Goal: Navigation & Orientation: Find specific page/section

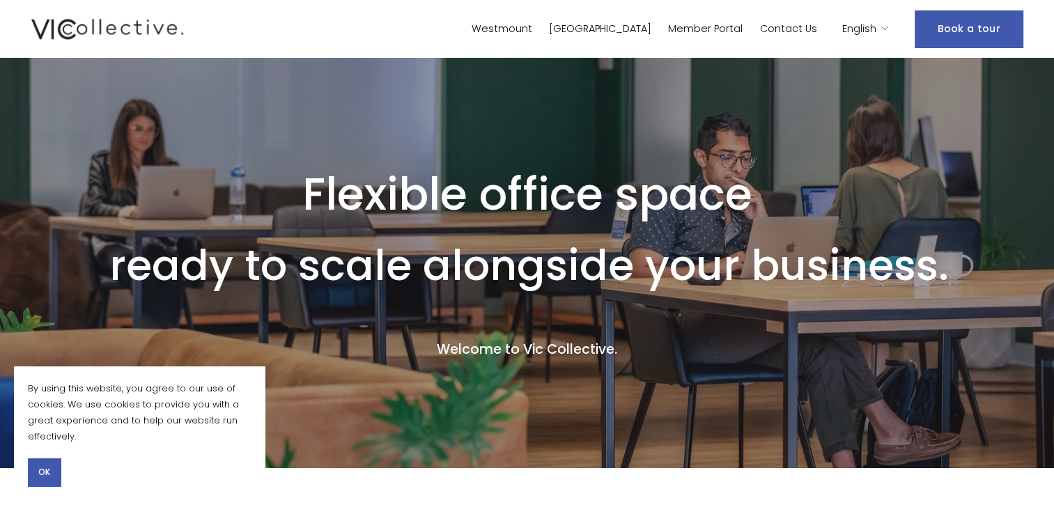
click at [47, 478] on span "OK" at bounding box center [44, 472] width 12 height 13
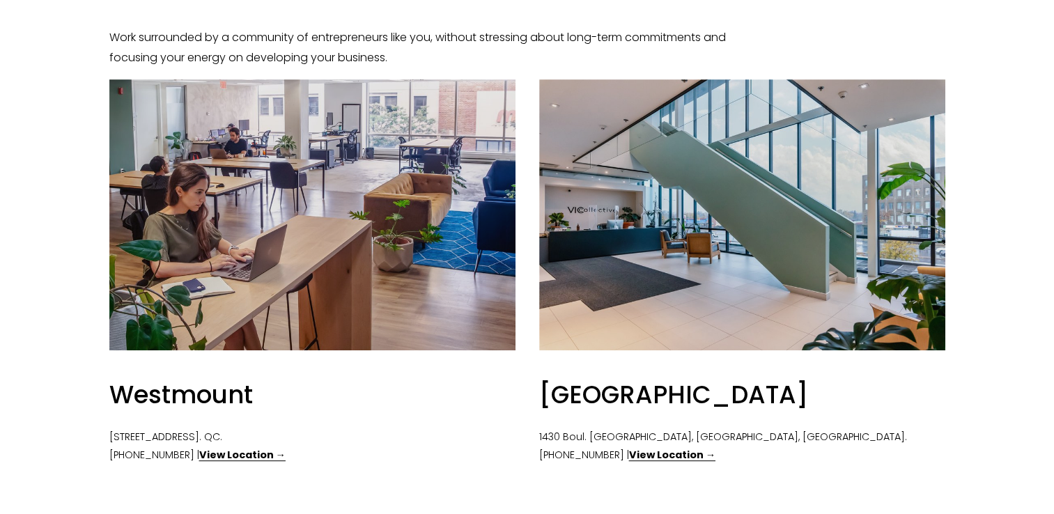
scroll to position [627, 0]
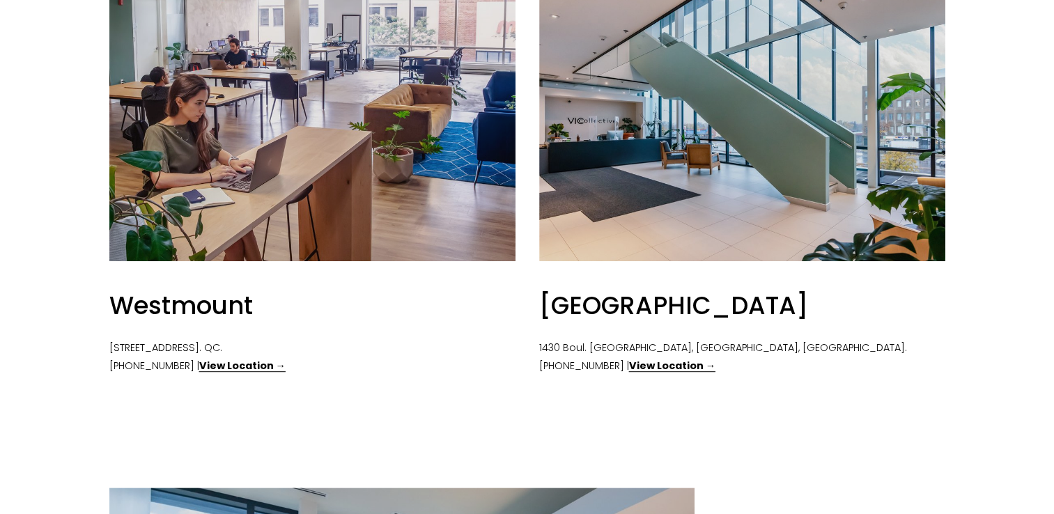
click at [681, 213] on div at bounding box center [742, 125] width 406 height 271
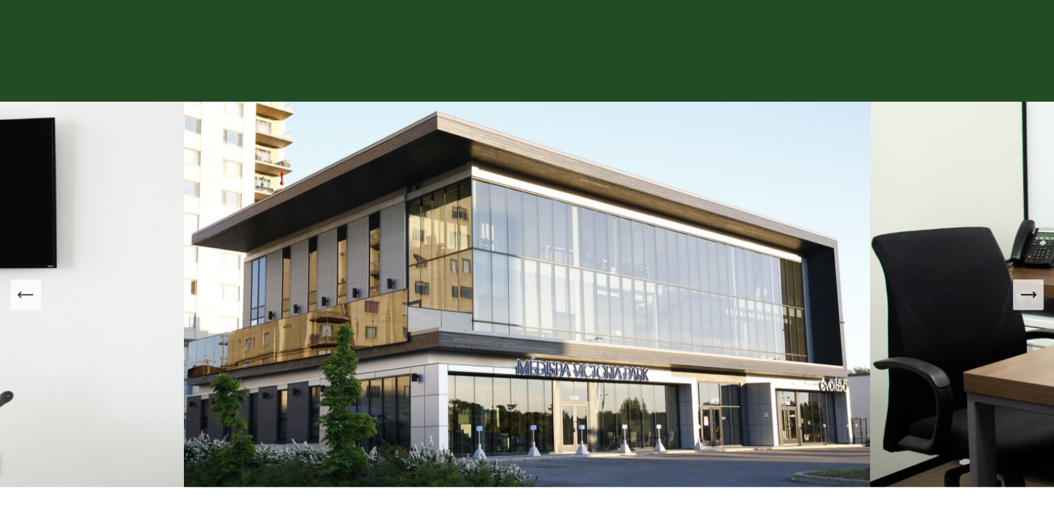
scroll to position [1045, 0]
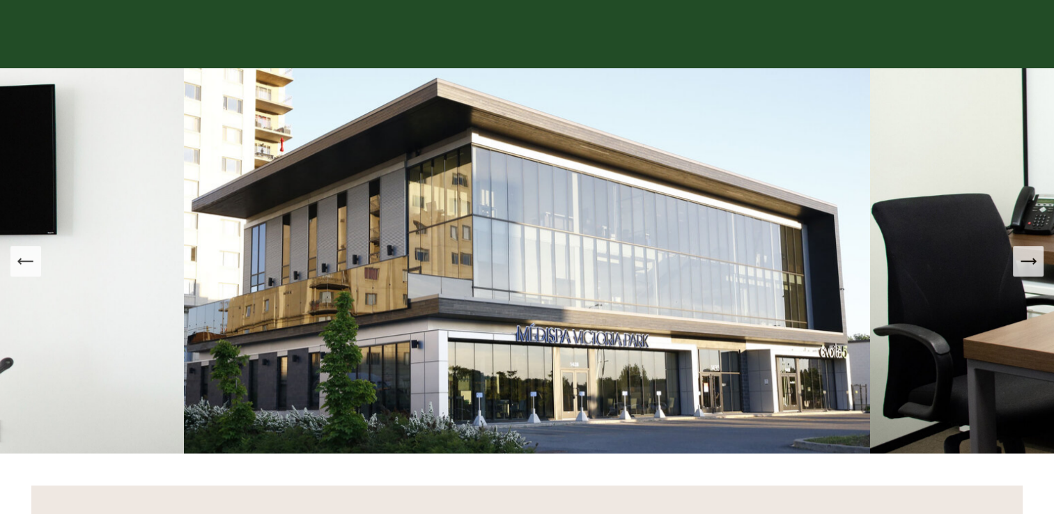
click at [1023, 267] on icon "Next Slide" at bounding box center [1029, 262] width 20 height 20
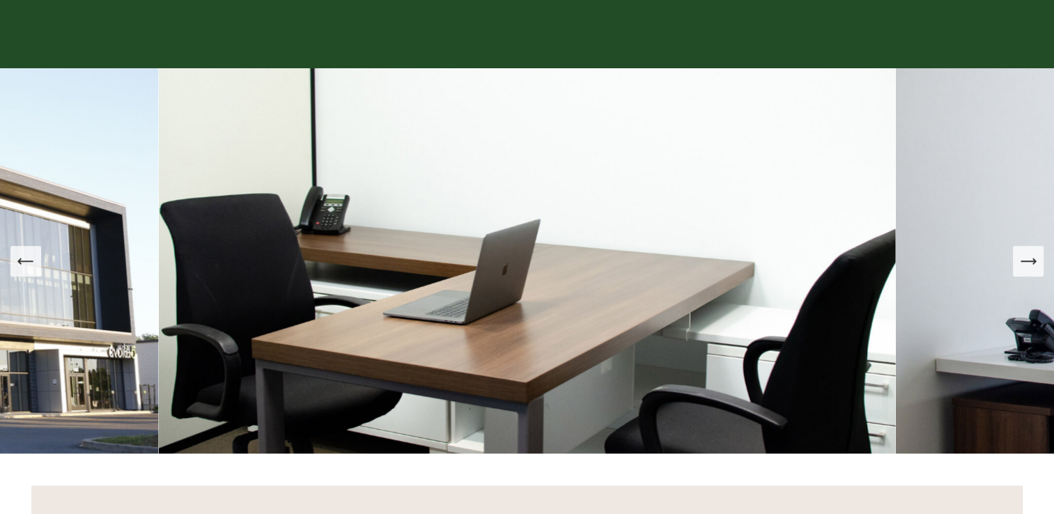
click at [1023, 267] on icon "Next Slide" at bounding box center [1029, 262] width 20 height 20
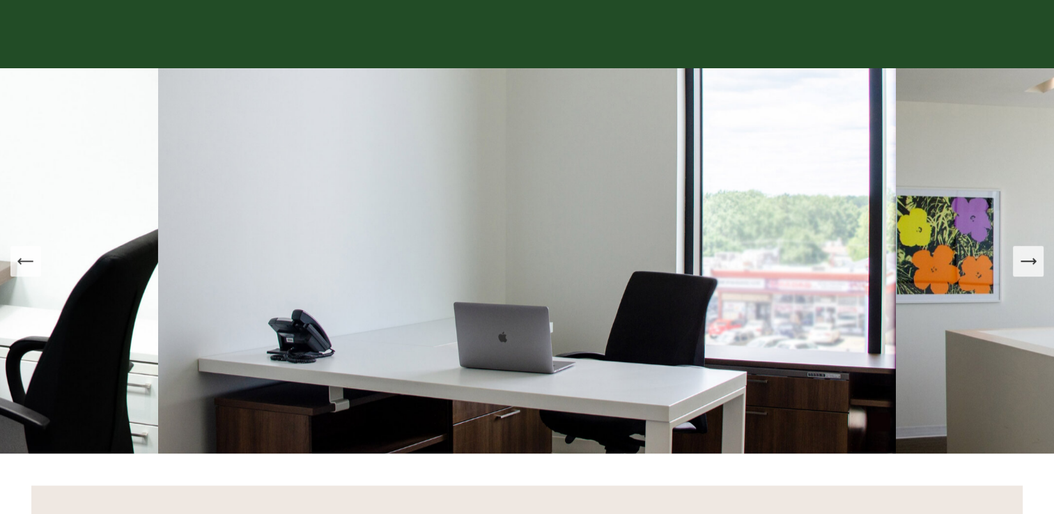
click at [1023, 267] on icon "Next Slide" at bounding box center [1029, 262] width 20 height 20
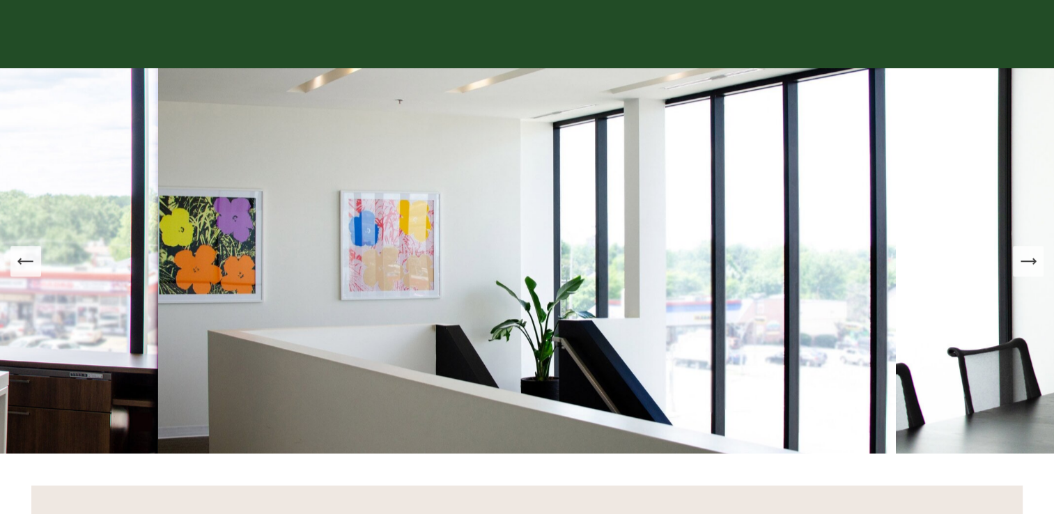
click at [1023, 267] on icon "Next Slide" at bounding box center [1029, 262] width 20 height 20
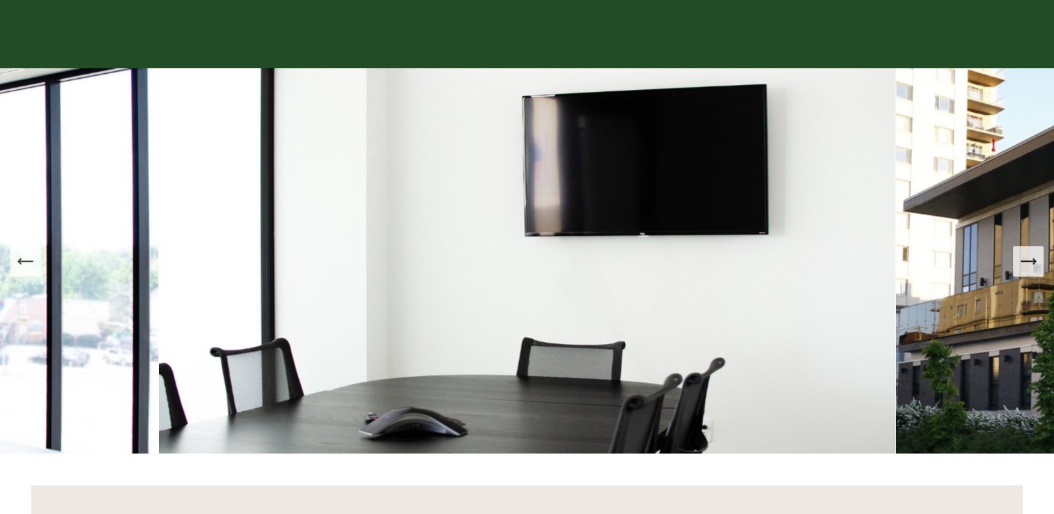
click at [1023, 267] on icon "Next Slide" at bounding box center [1029, 262] width 20 height 20
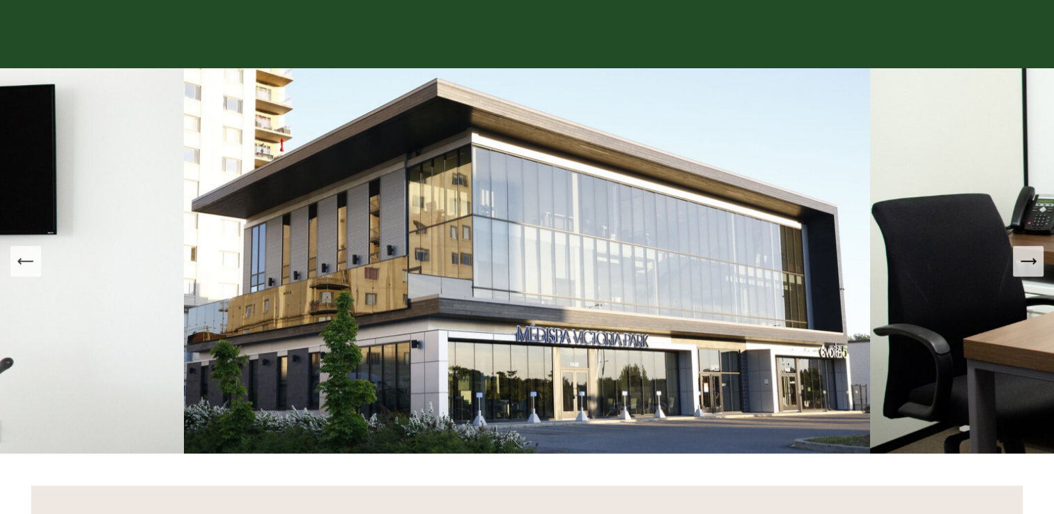
click at [1023, 267] on icon "Next Slide" at bounding box center [1029, 262] width 20 height 20
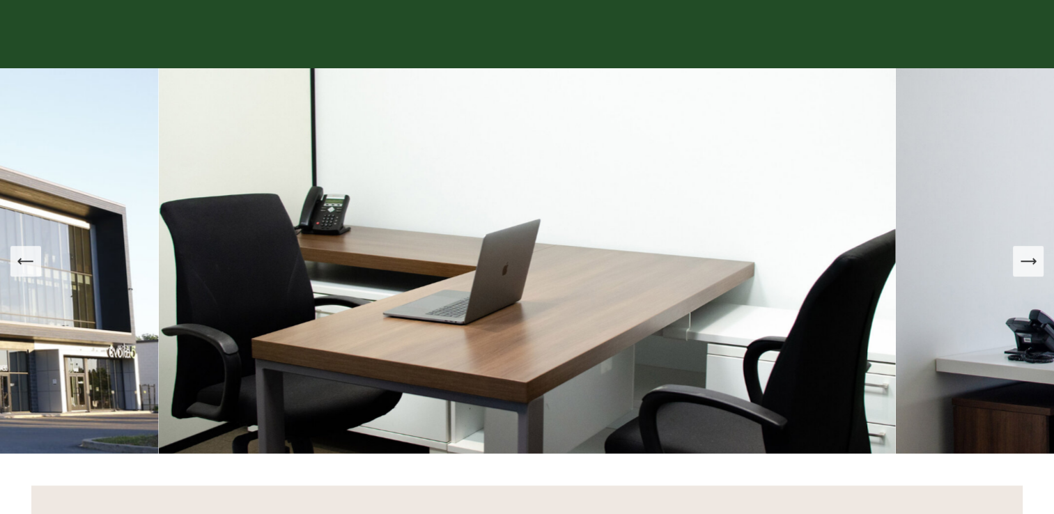
click at [1023, 267] on icon "Next Slide" at bounding box center [1029, 262] width 20 height 20
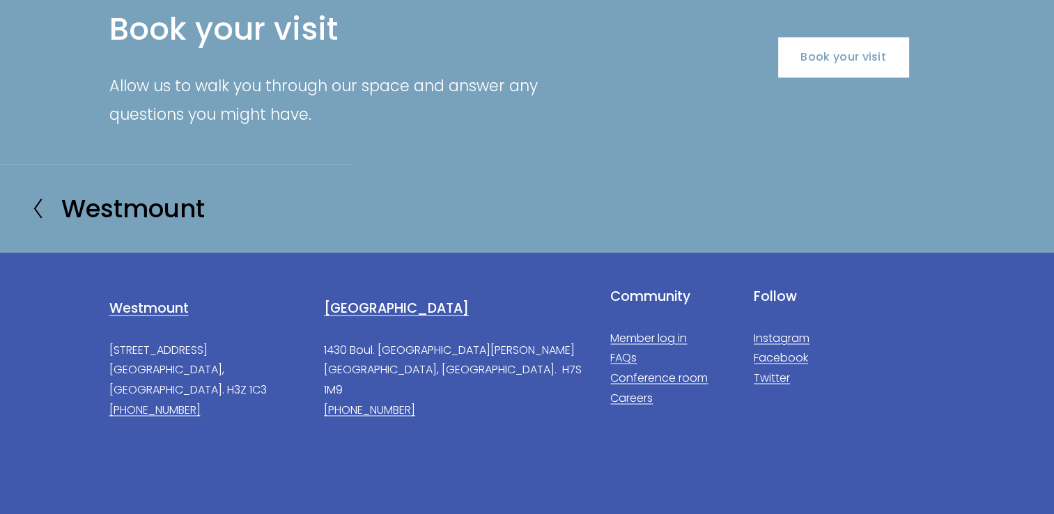
scroll to position [2368, 0]
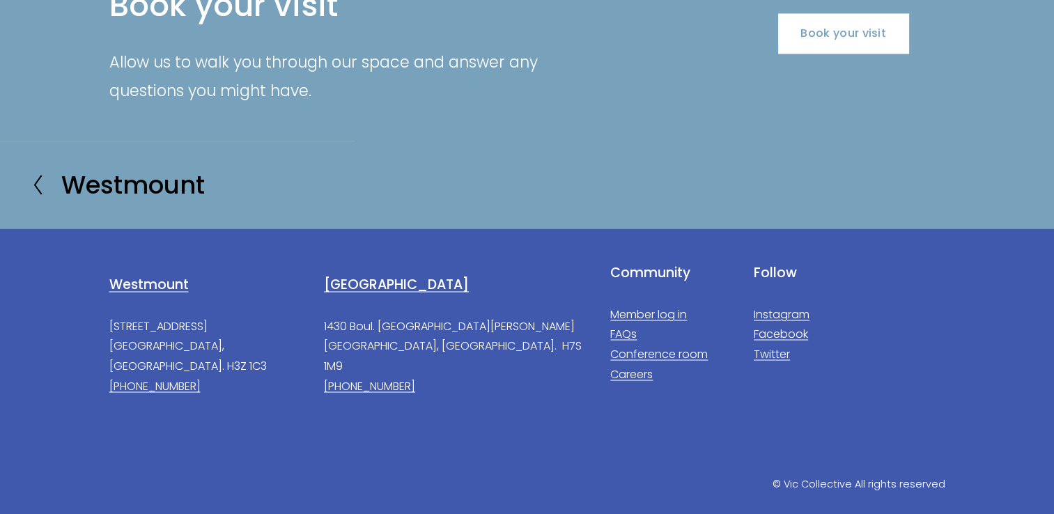
click at [37, 174] on icon at bounding box center [37, 185] width 13 height 22
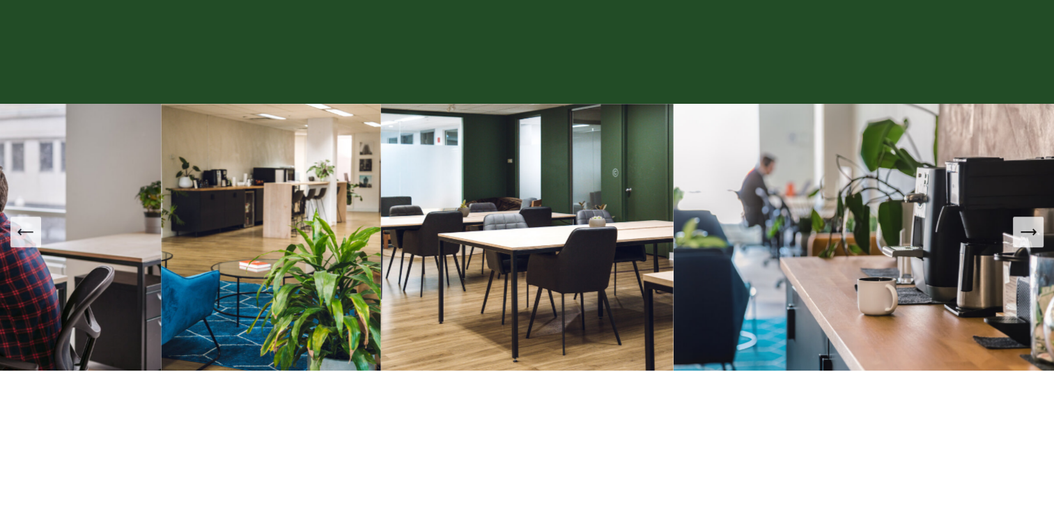
scroll to position [1115, 0]
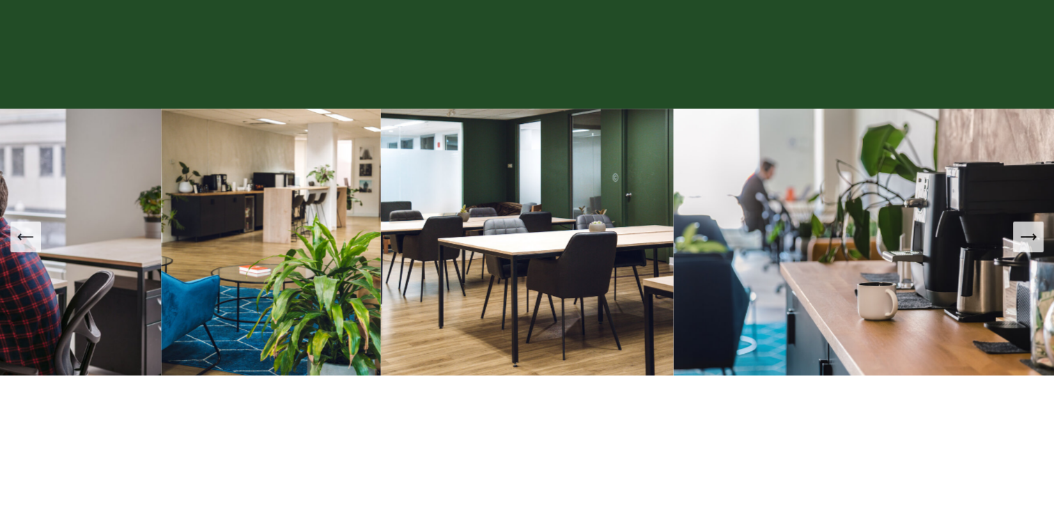
click at [1031, 243] on icon "Next Slide" at bounding box center [1029, 237] width 20 height 20
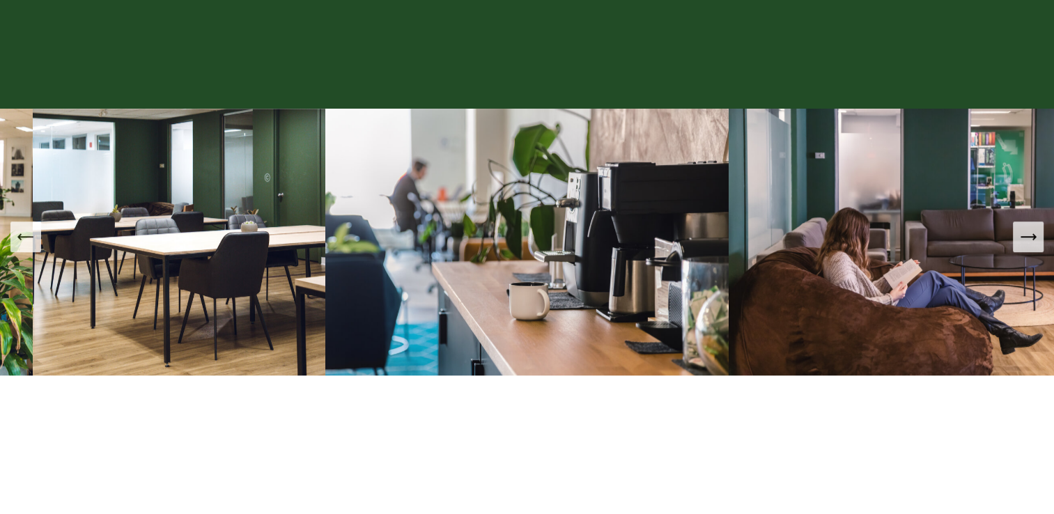
click at [1031, 243] on icon "Next Slide" at bounding box center [1029, 237] width 20 height 20
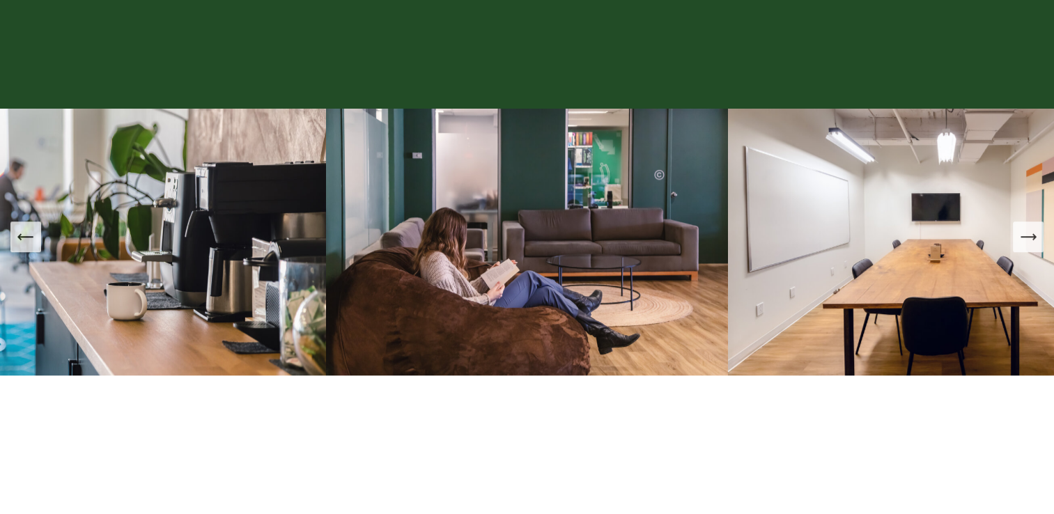
click at [1031, 243] on icon "Next Slide" at bounding box center [1029, 237] width 20 height 20
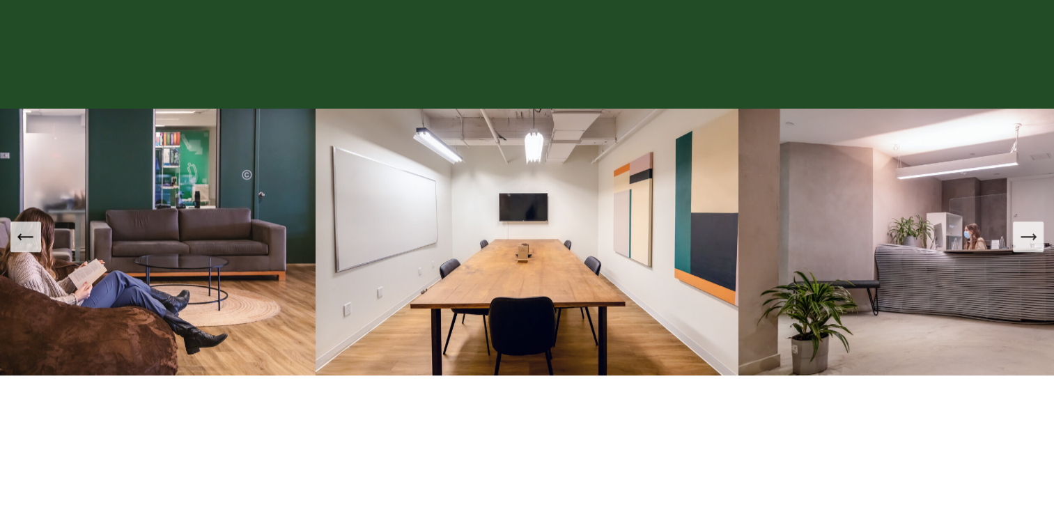
click at [1031, 243] on icon "Next Slide" at bounding box center [1029, 237] width 20 height 20
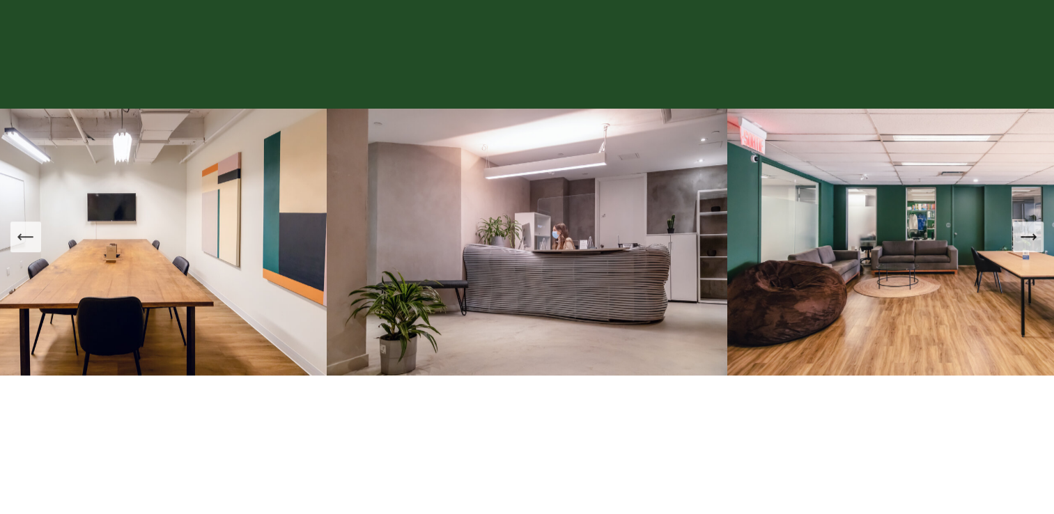
click at [1031, 243] on icon "Next Slide" at bounding box center [1029, 237] width 20 height 20
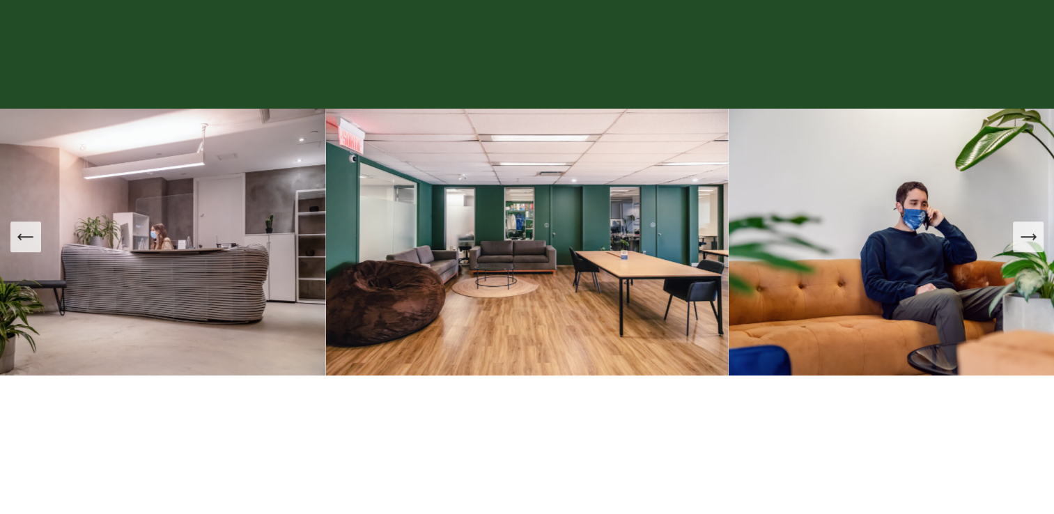
click at [1031, 243] on icon "Next Slide" at bounding box center [1029, 237] width 20 height 20
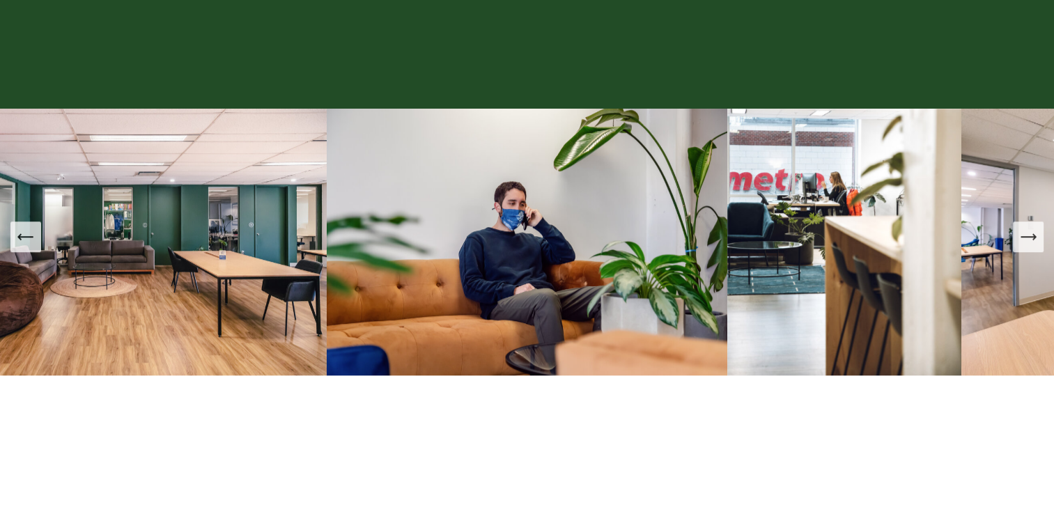
click at [1028, 243] on icon "Next Slide" at bounding box center [1029, 237] width 20 height 20
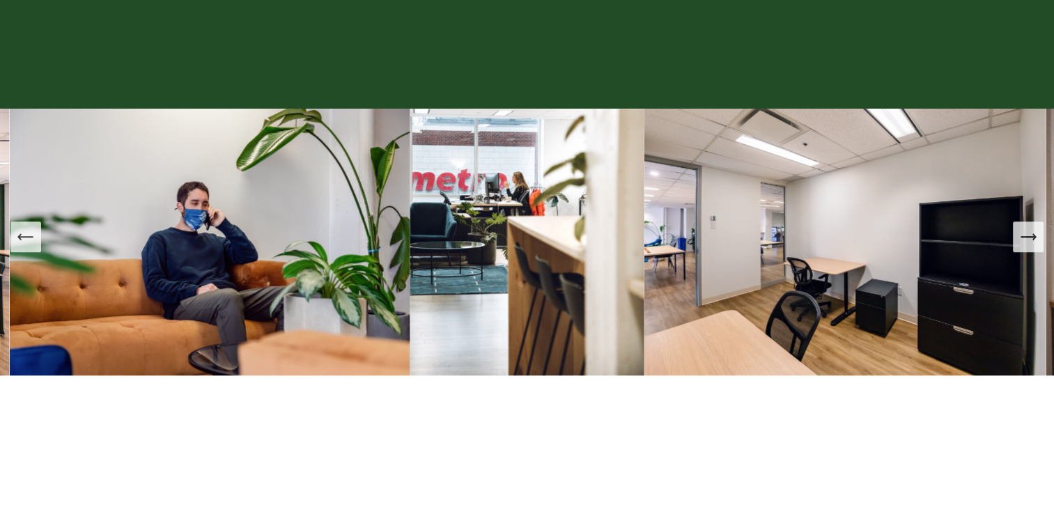
click at [1034, 237] on icon "Next Slide" at bounding box center [1028, 237] width 15 height 0
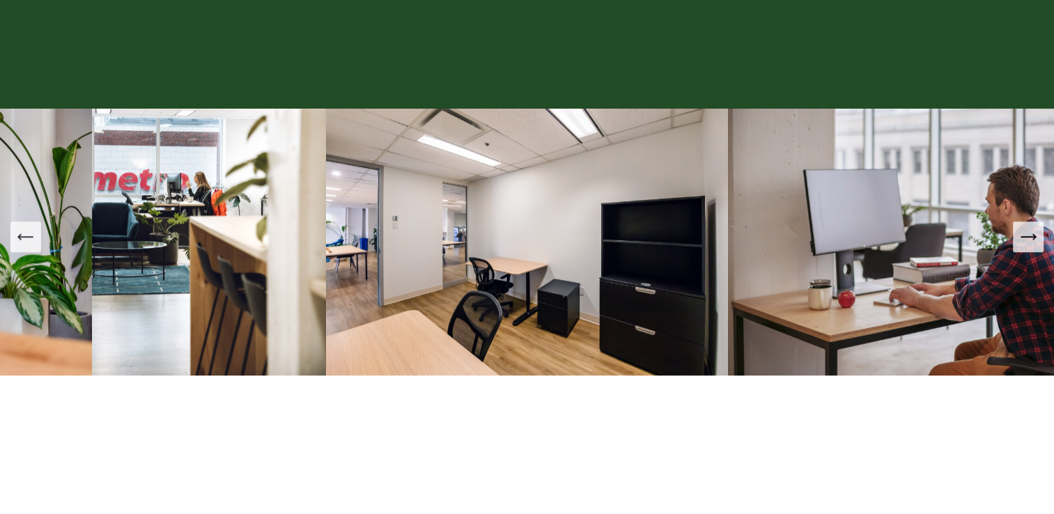
click at [1034, 237] on icon "Next Slide" at bounding box center [1028, 237] width 15 height 0
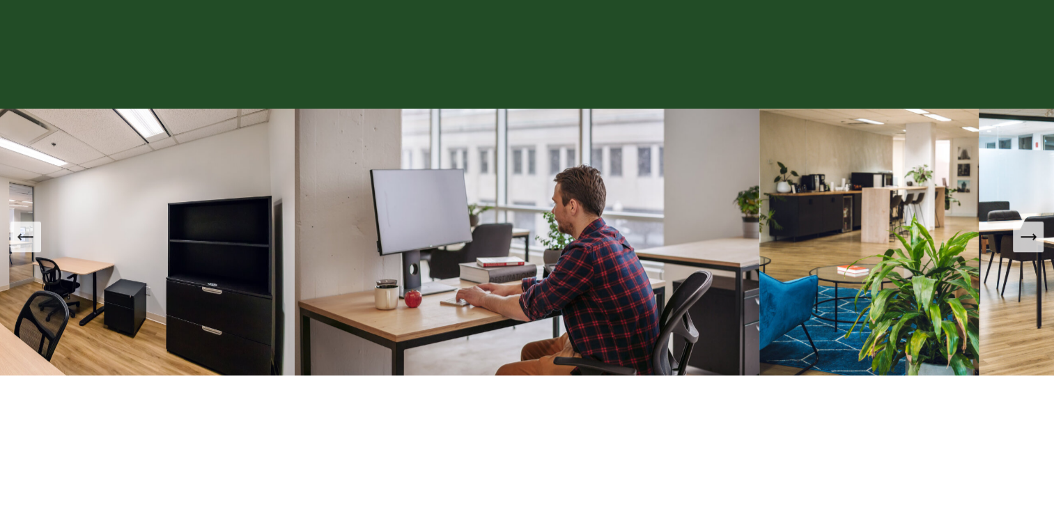
click at [1034, 237] on icon "Next Slide" at bounding box center [1028, 237] width 15 height 0
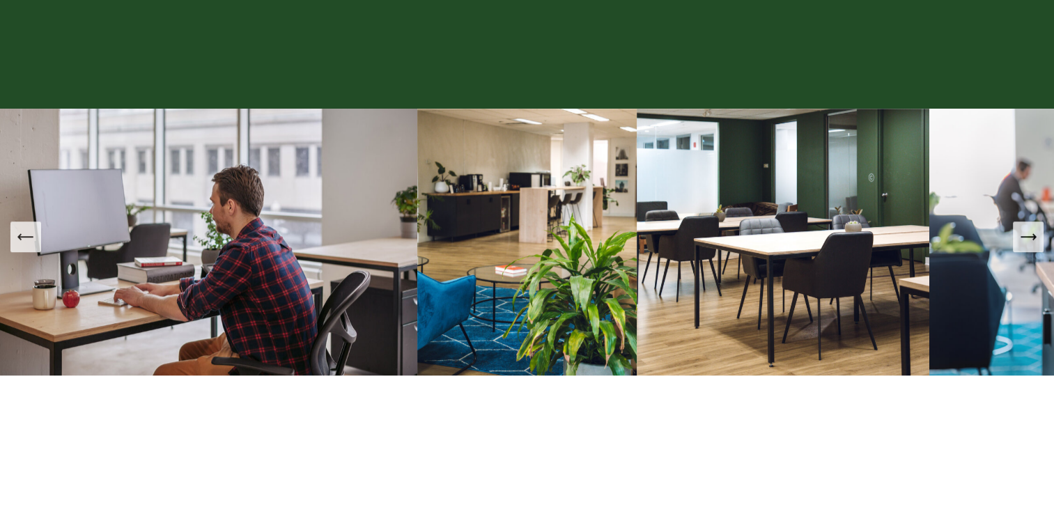
click at [1034, 240] on icon "Next Slide" at bounding box center [1035, 237] width 3 height 6
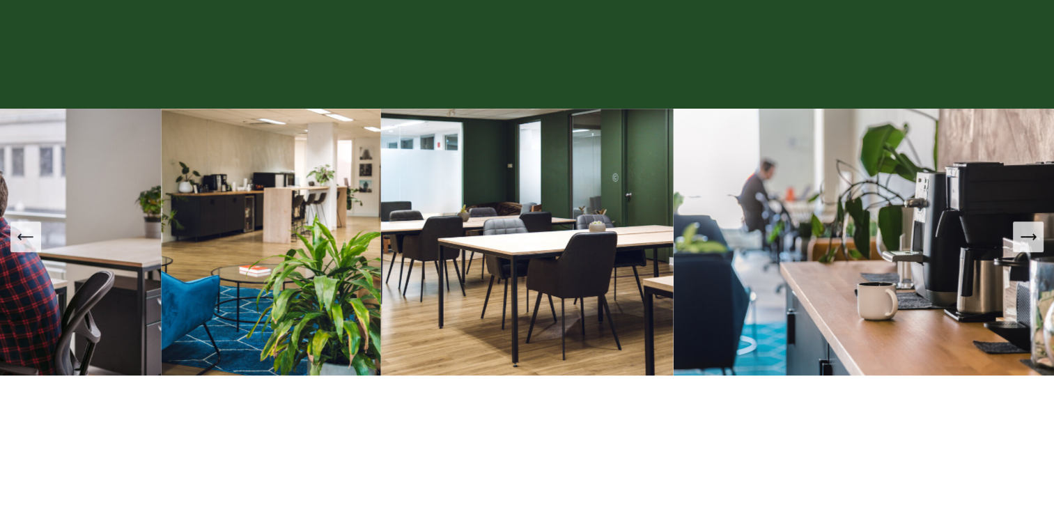
click at [1034, 240] on icon "Next Slide" at bounding box center [1035, 237] width 3 height 6
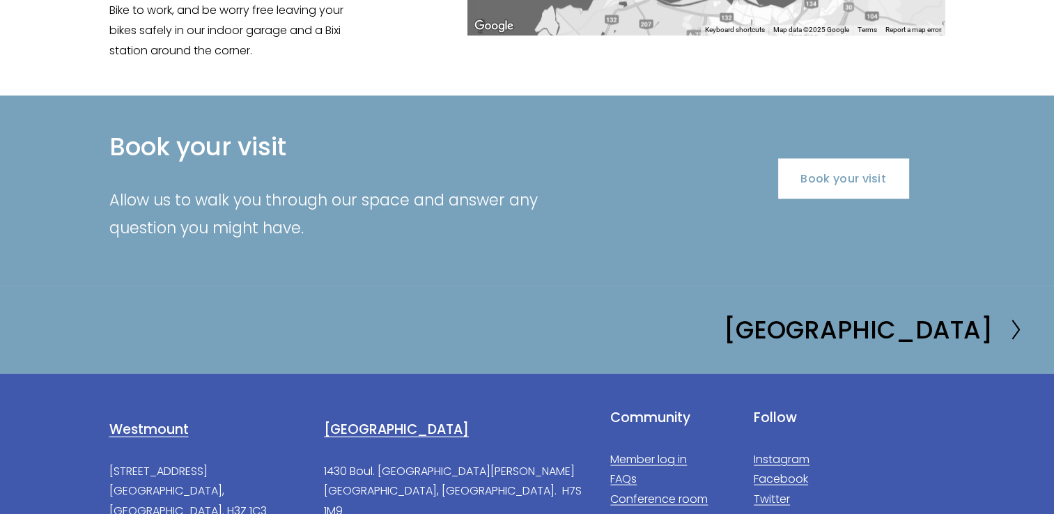
scroll to position [2757, 0]
